Goal: Task Accomplishment & Management: Use online tool/utility

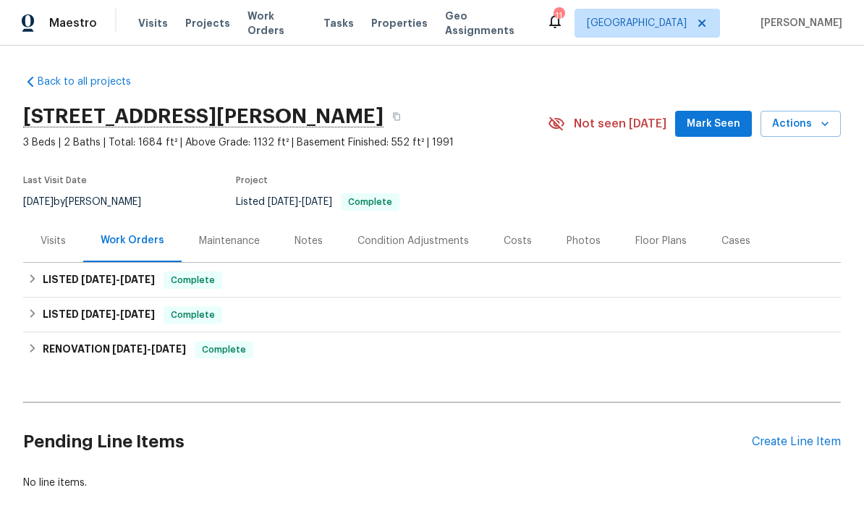
click at [328, 29] on div "Tasks" at bounding box center [338, 23] width 30 height 15
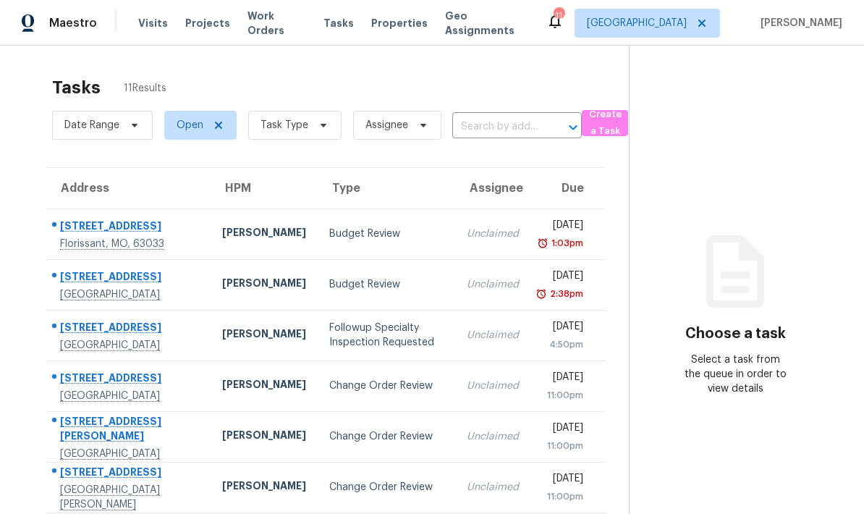
click at [318, 208] on td "Budget Review" at bounding box center [387, 233] width 138 height 51
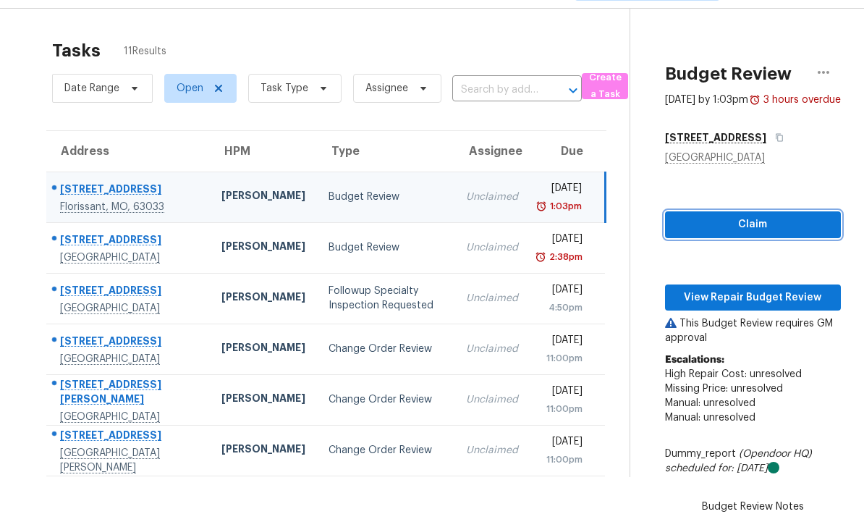
click at [699, 221] on span "Claim" at bounding box center [752, 225] width 153 height 18
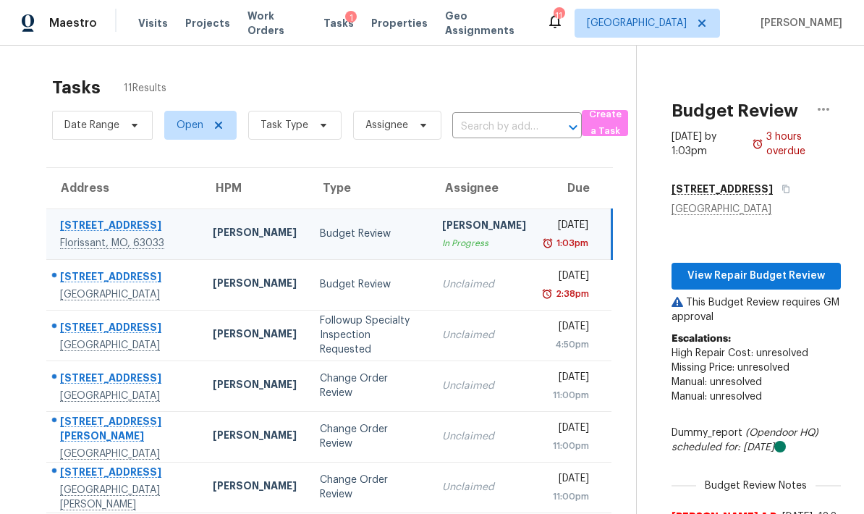
click at [308, 259] on td "Budget Review" at bounding box center [369, 284] width 122 height 51
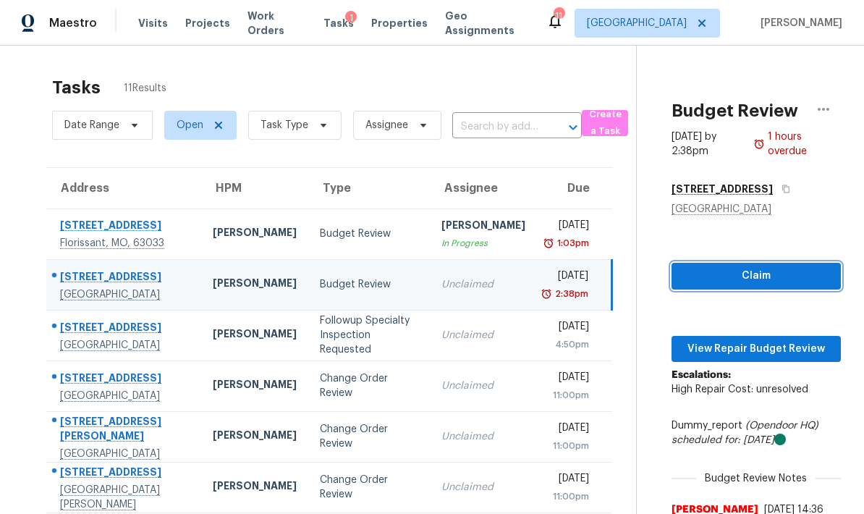
click at [709, 267] on span "Claim" at bounding box center [756, 276] width 146 height 18
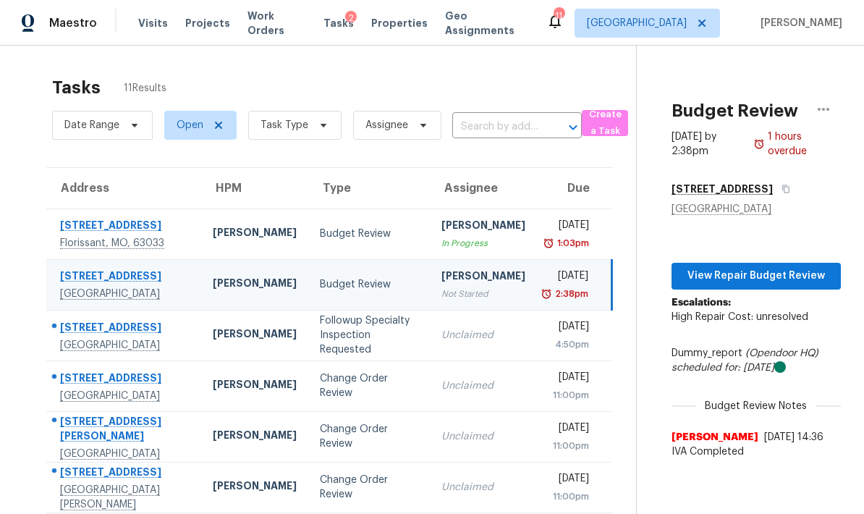
click at [320, 313] on div "Followup Specialty Inspection Requested" at bounding box center [369, 334] width 98 height 43
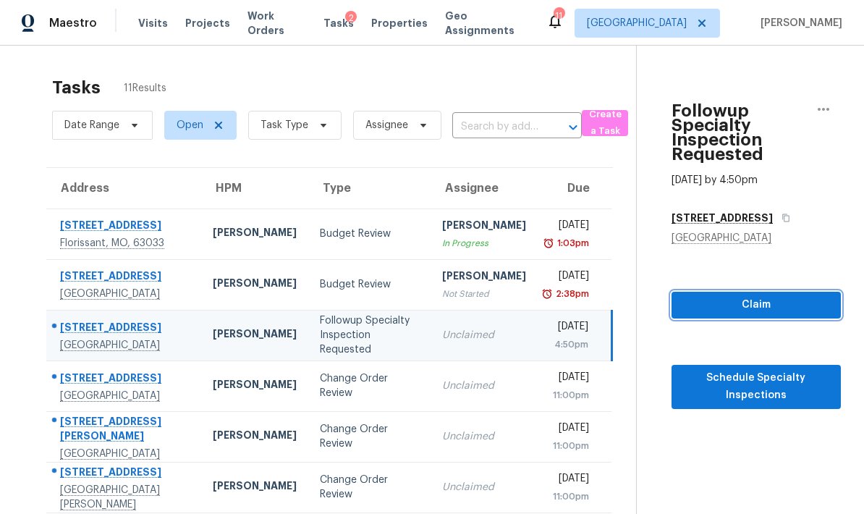
click at [704, 296] on span "Claim" at bounding box center [756, 305] width 146 height 18
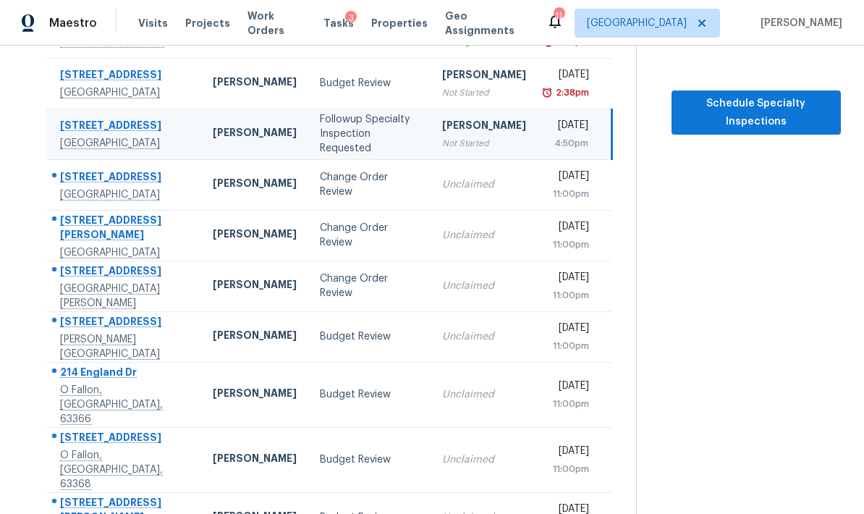
scroll to position [216, 0]
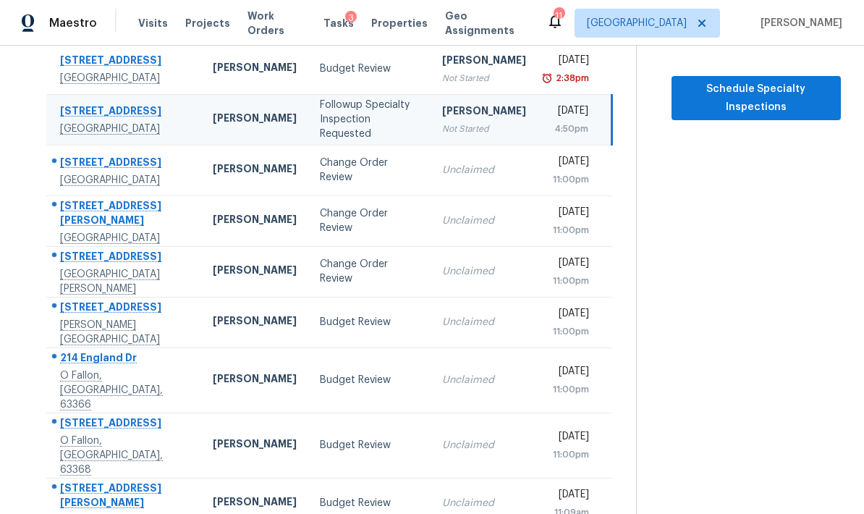
click at [320, 315] on div "Budget Review" at bounding box center [369, 322] width 99 height 14
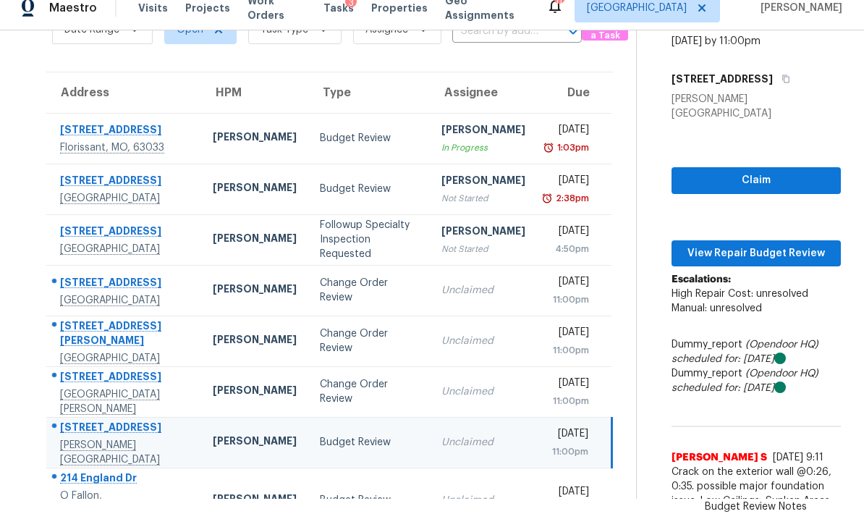
scroll to position [72, 0]
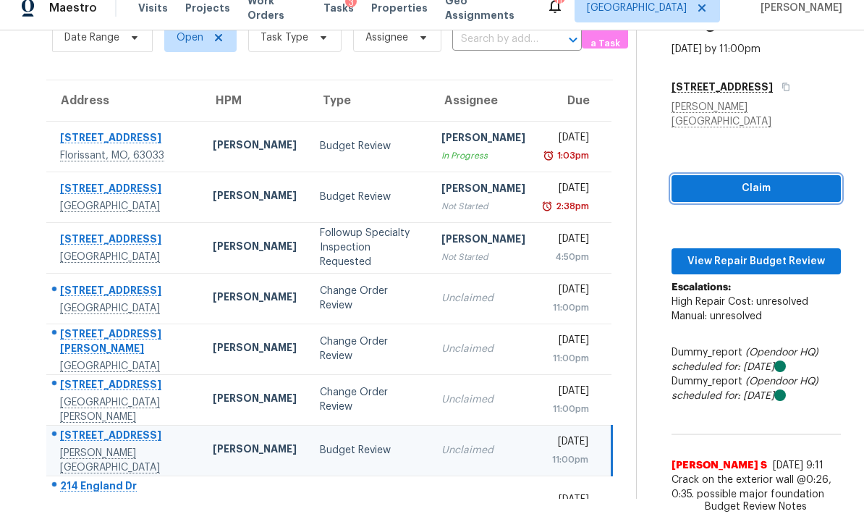
click at [707, 179] on span "Claim" at bounding box center [756, 188] width 146 height 18
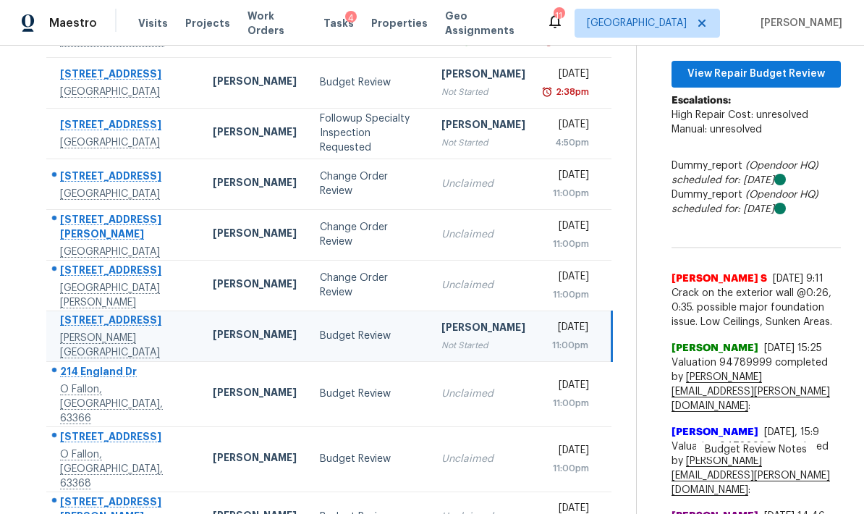
scroll to position [201, 0]
click at [320, 387] on div "Budget Review" at bounding box center [369, 394] width 98 height 14
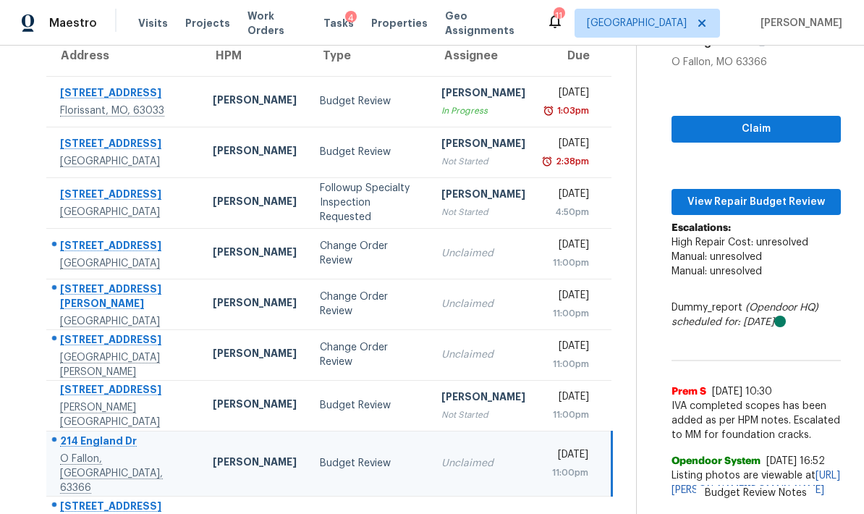
scroll to position [132, 1]
click at [683, 120] on span "Claim" at bounding box center [756, 129] width 146 height 18
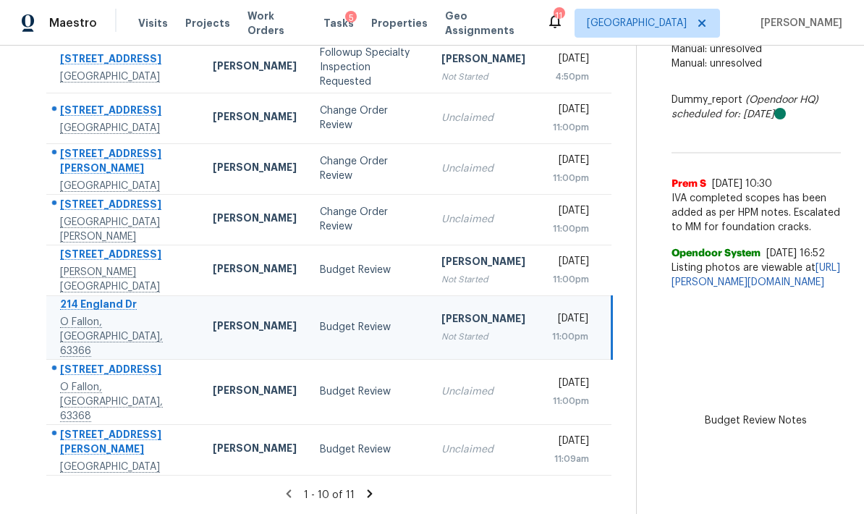
scroll to position [278, 2]
click at [320, 384] on div "Budget Review" at bounding box center [369, 391] width 98 height 14
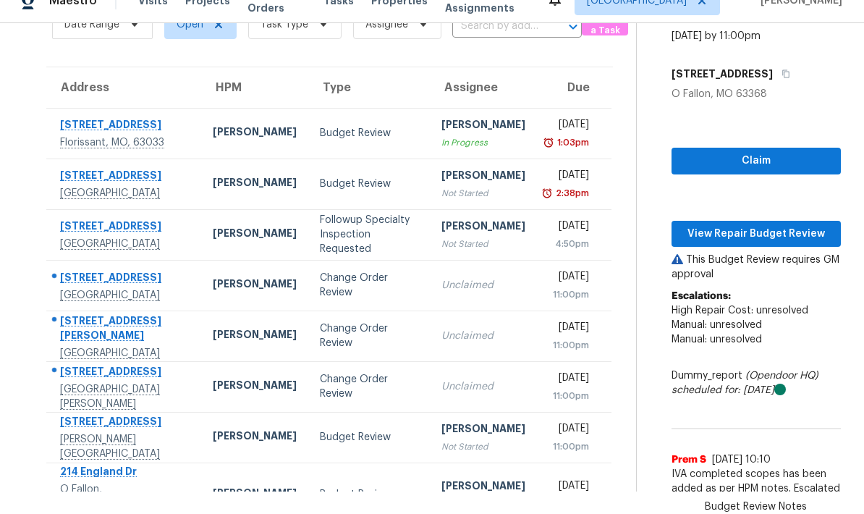
scroll to position [74, 0]
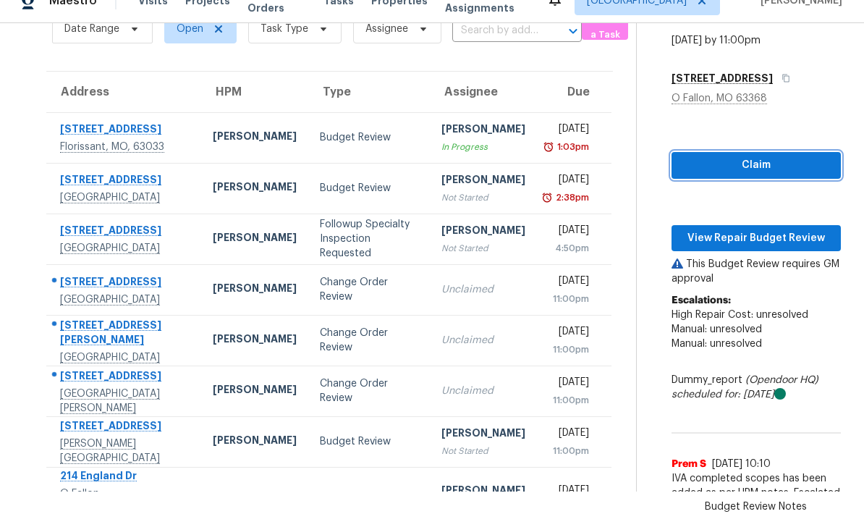
click at [700, 156] on span "Claim" at bounding box center [756, 165] width 146 height 18
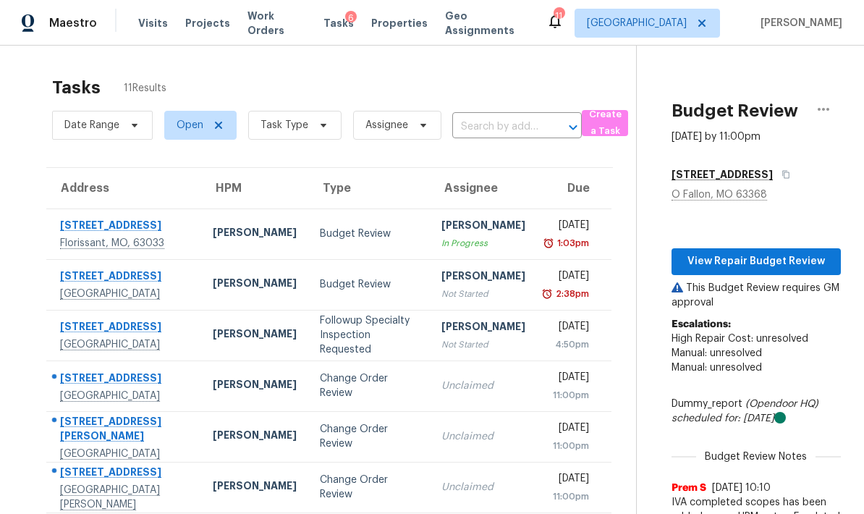
scroll to position [0, 0]
click at [671, 33] on span "[GEOGRAPHIC_DATA]" at bounding box center [646, 23] width 145 height 29
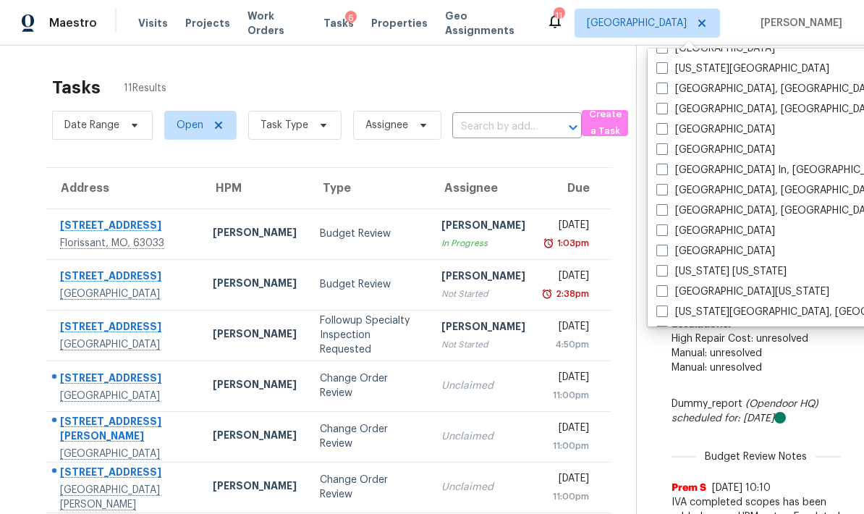
scroll to position [572, 0]
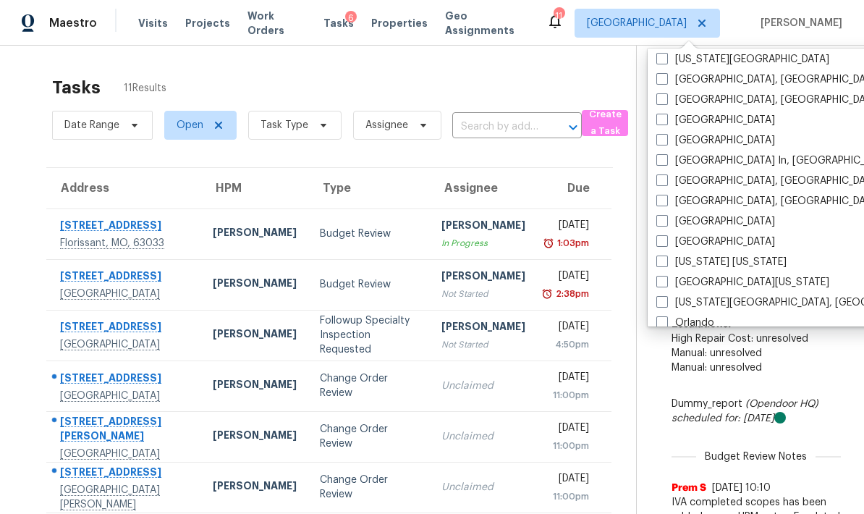
click at [656, 218] on span at bounding box center [662, 221] width 12 height 12
click at [656, 218] on input "[GEOGRAPHIC_DATA]" at bounding box center [660, 218] width 9 height 9
checkbox input "true"
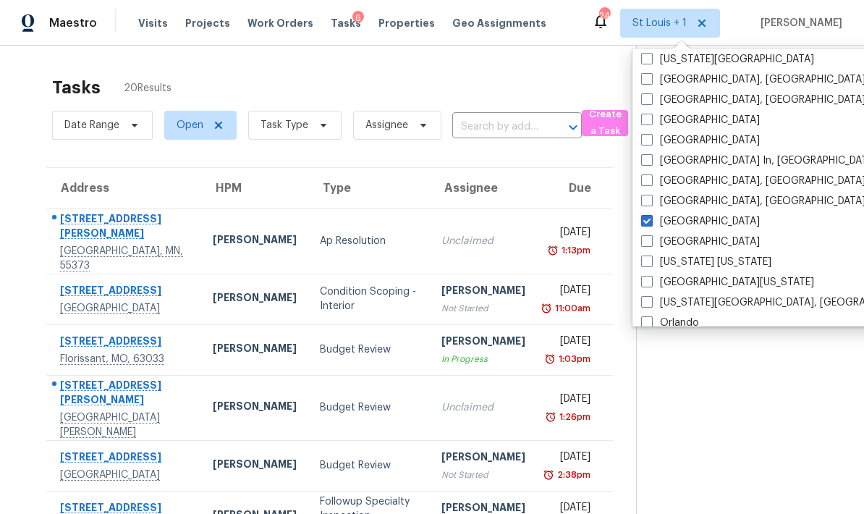
click at [331, 22] on span "Tasks" at bounding box center [346, 23] width 30 height 10
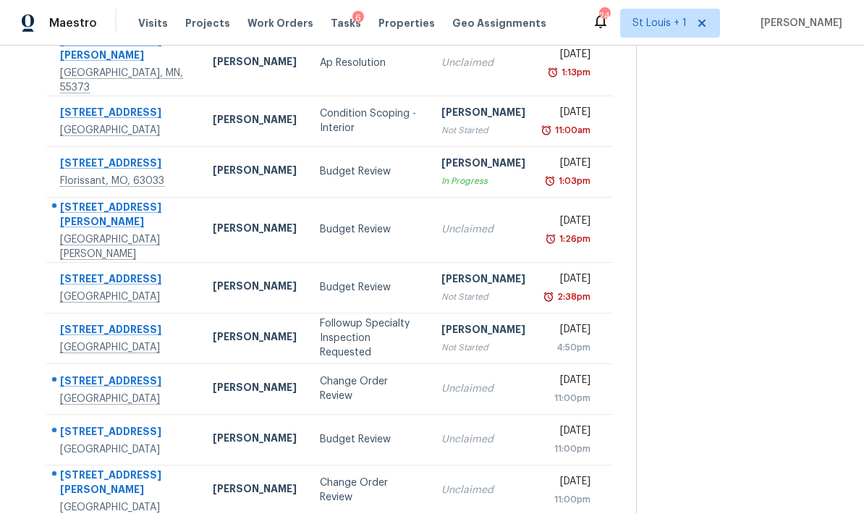
scroll to position [195, 0]
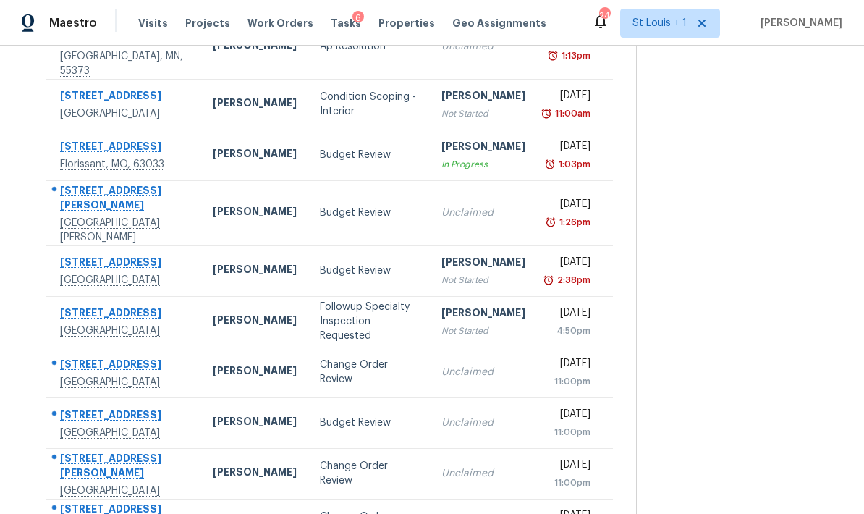
click at [320, 205] on div "Budget Review" at bounding box center [369, 212] width 98 height 14
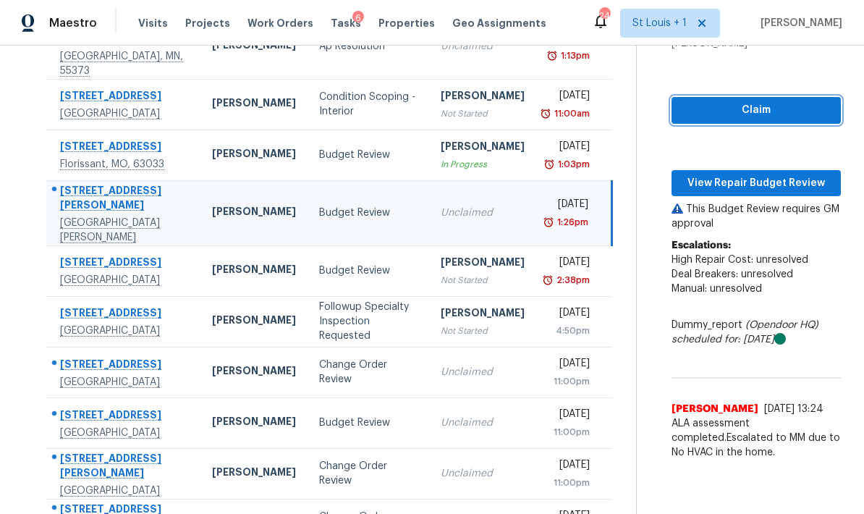
click at [703, 101] on span "Claim" at bounding box center [756, 110] width 146 height 18
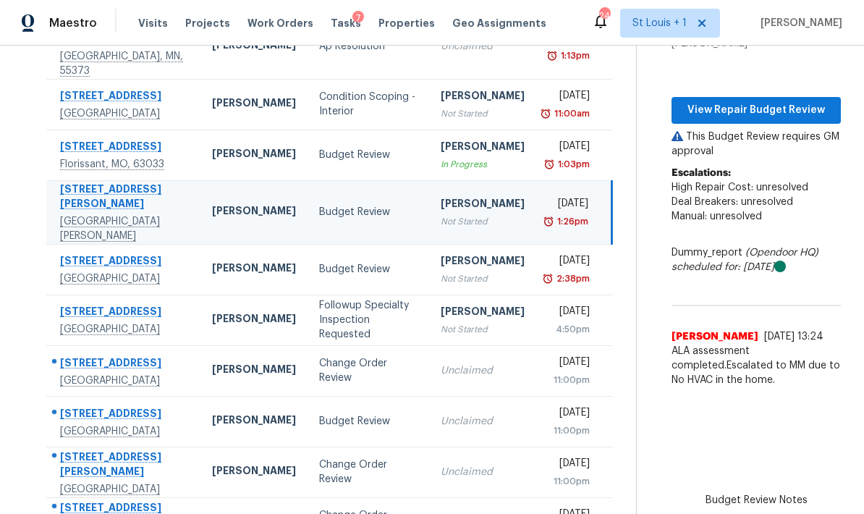
click at [307, 427] on td "Budget Review" at bounding box center [367, 421] width 121 height 51
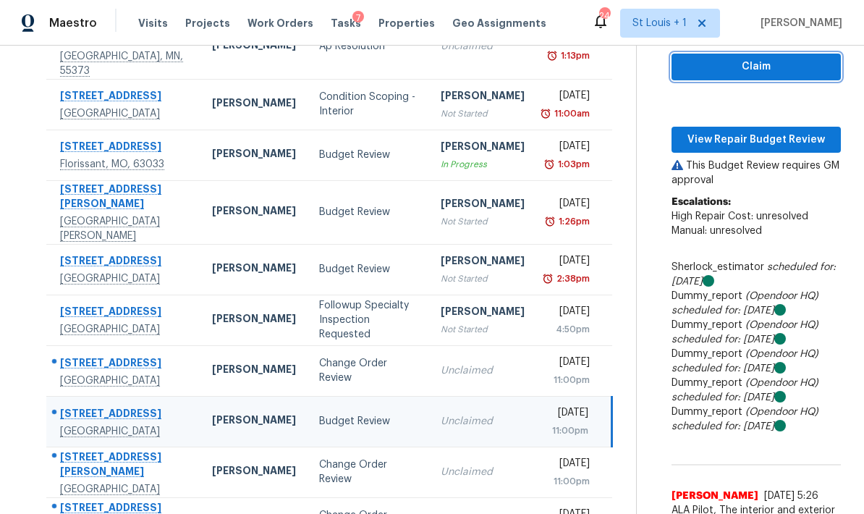
click at [703, 72] on span "Claim" at bounding box center [756, 67] width 146 height 18
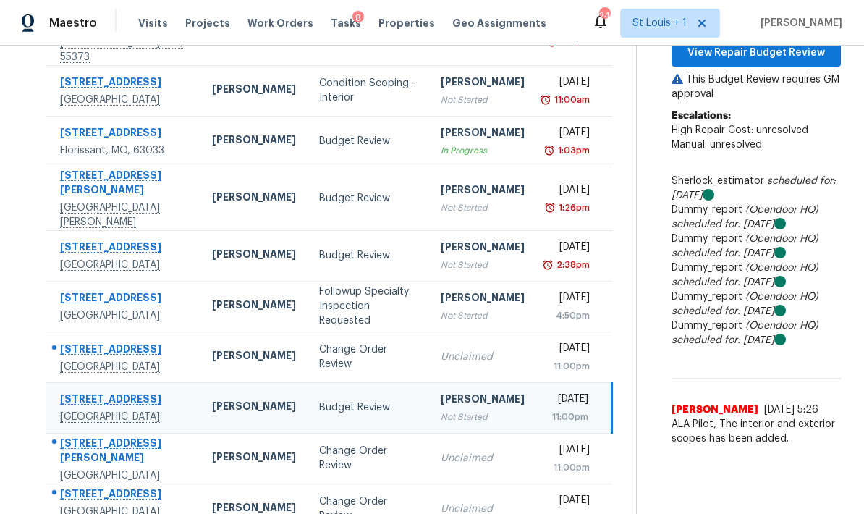
scroll to position [80, 0]
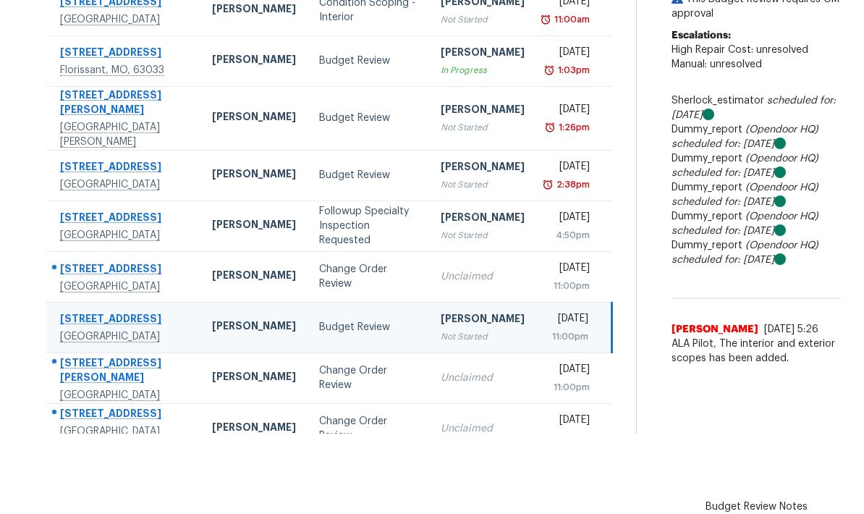
click at [370, 469] on icon at bounding box center [372, 472] width 5 height 8
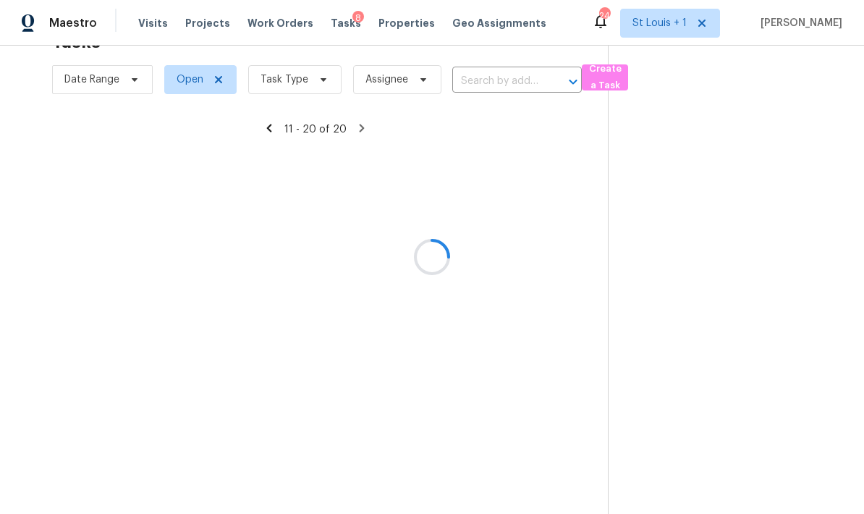
scroll to position [58, 0]
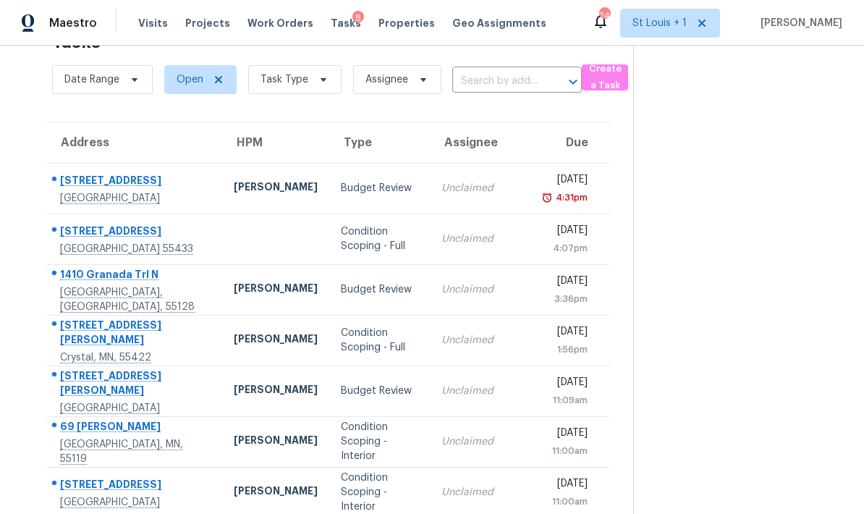
click at [341, 181] on div "Budget Review" at bounding box center [379, 188] width 77 height 14
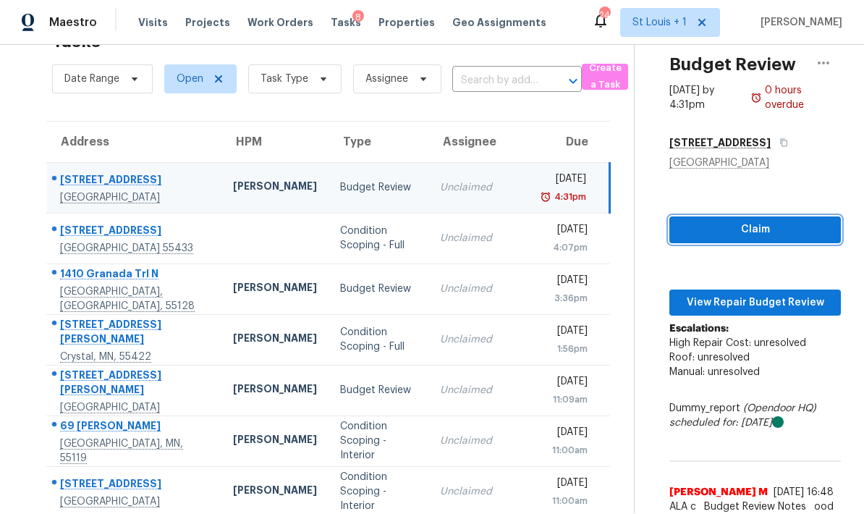
click at [712, 216] on button "Claim" at bounding box center [754, 229] width 171 height 27
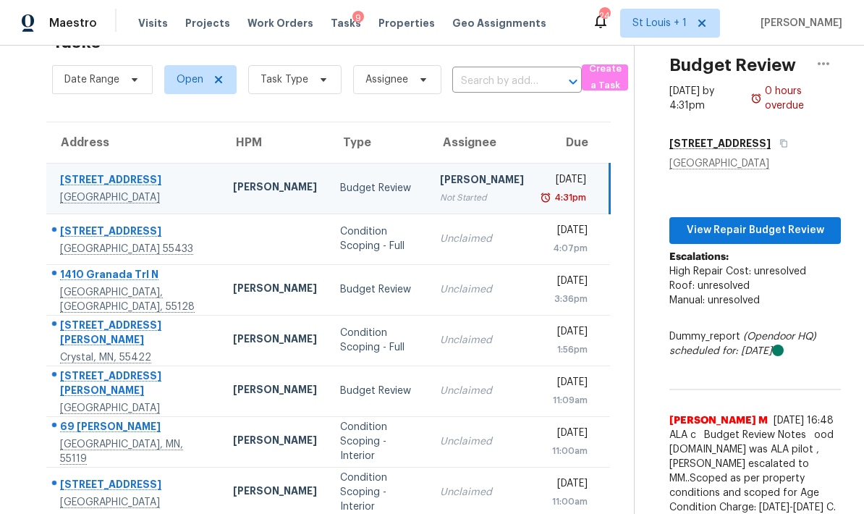
click at [340, 282] on div "Budget Review" at bounding box center [378, 289] width 77 height 14
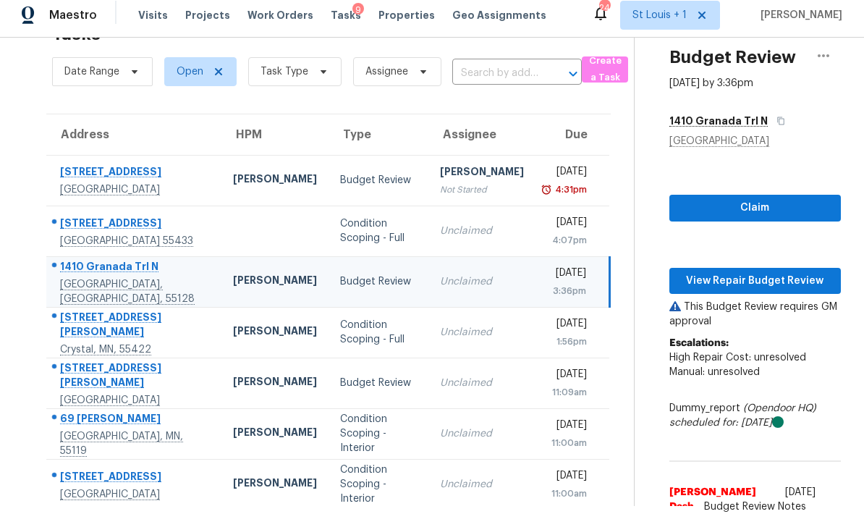
click at [704, 199] on span "Claim" at bounding box center [755, 208] width 148 height 18
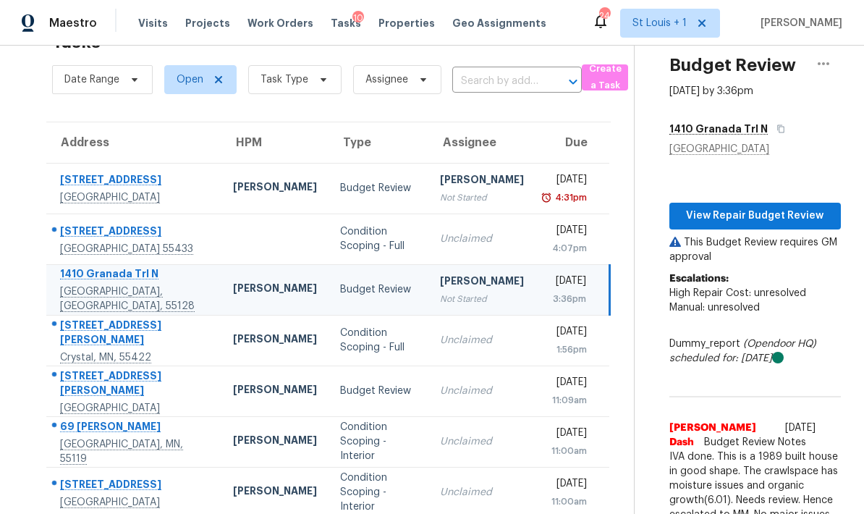
click at [340, 383] on div "Budget Review" at bounding box center [378, 390] width 77 height 14
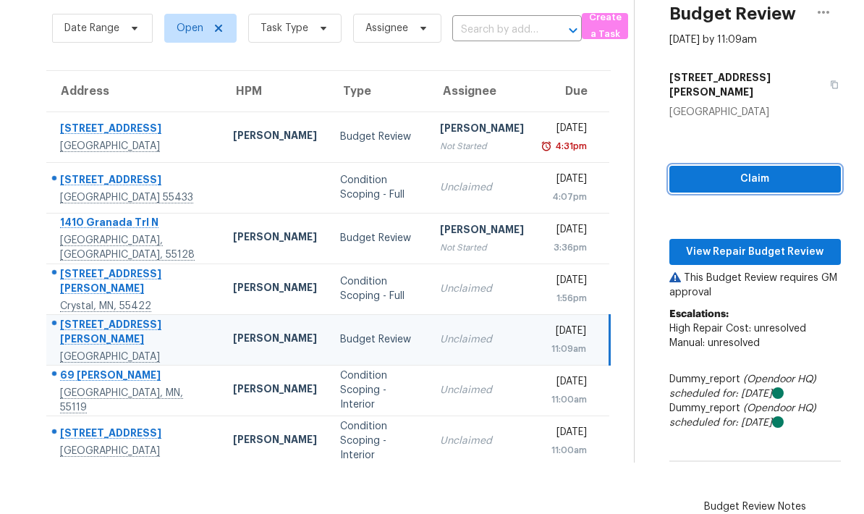
click at [697, 170] on span "Claim" at bounding box center [755, 179] width 148 height 18
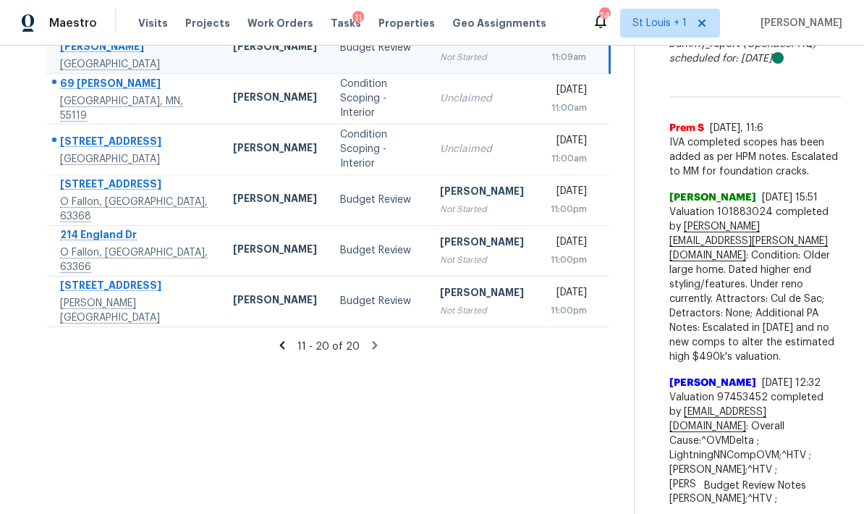
scroll to position [389, 0]
click at [280, 340] on icon at bounding box center [282, 344] width 5 height 8
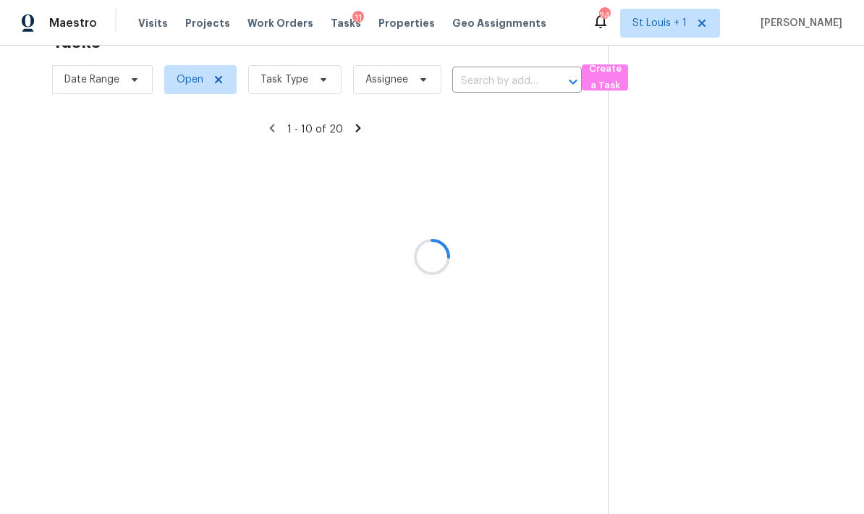
scroll to position [46, 0]
